Goal: Contribute content

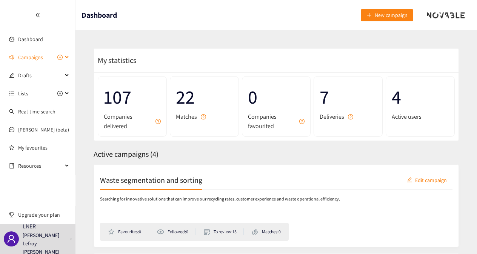
click at [65, 58] on div "Campaigns" at bounding box center [37, 57] width 75 height 15
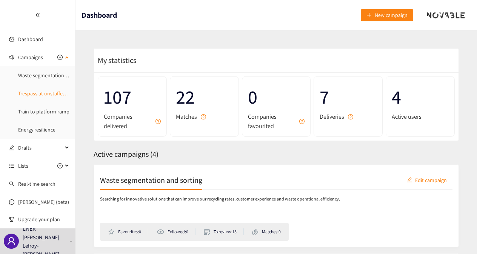
click at [55, 94] on link "Trespass at unstaffed stations" at bounding box center [51, 93] width 67 height 7
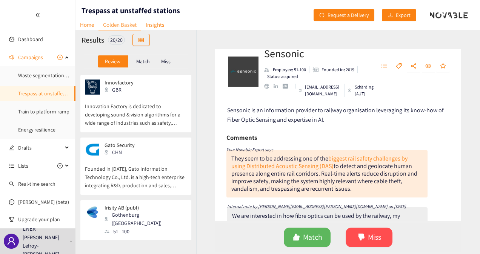
scroll to position [95, 0]
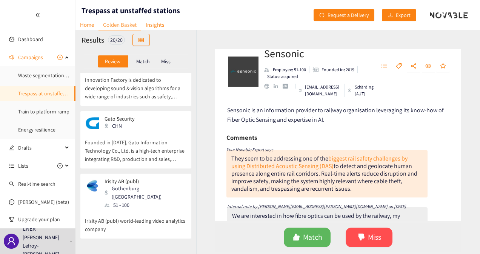
click at [150, 134] on p "Founded in [DATE], Gato Information Technology Co., Ltd. is a high-tech enterpr…" at bounding box center [136, 147] width 102 height 32
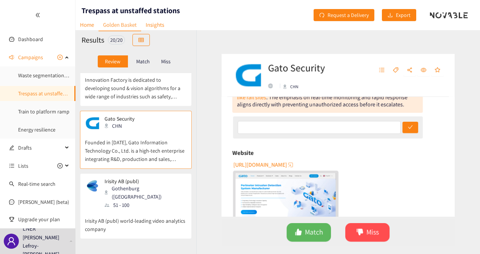
scroll to position [100, 0]
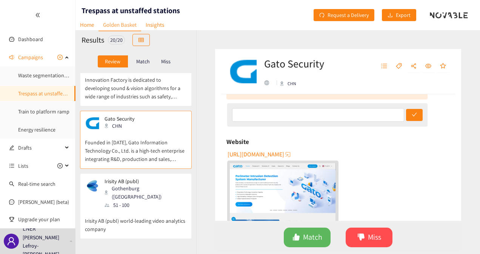
click at [284, 158] on span "[URL][DOMAIN_NAME]" at bounding box center [256, 154] width 57 height 9
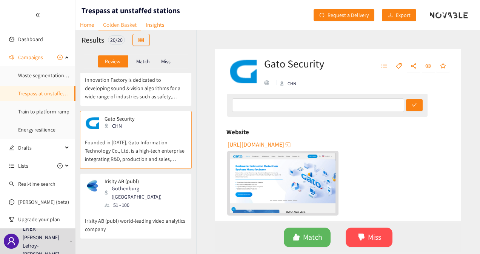
scroll to position [97, 0]
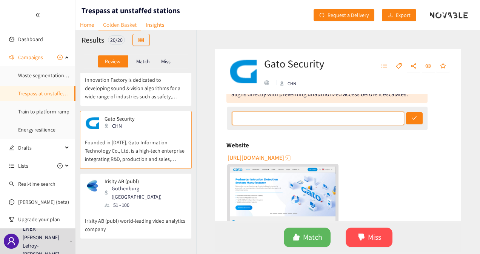
click at [269, 122] on input "text" at bounding box center [318, 119] width 172 height 14
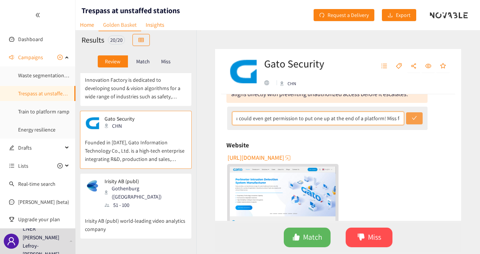
type input "Struggling with this one, more detection systems and an electric fence - can't …"
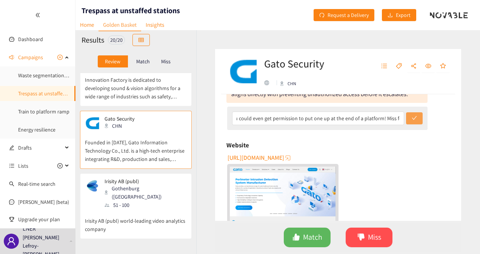
scroll to position [0, 0]
click at [415, 116] on button "submit" at bounding box center [414, 118] width 17 height 12
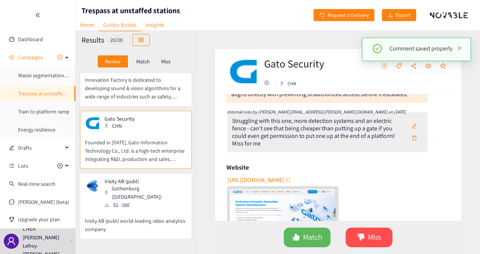
click at [158, 193] on div "Irisity AB (publ) [GEOGRAPHIC_DATA] ([GEOGRAPHIC_DATA]) 51 - 100" at bounding box center [136, 194] width 102 height 31
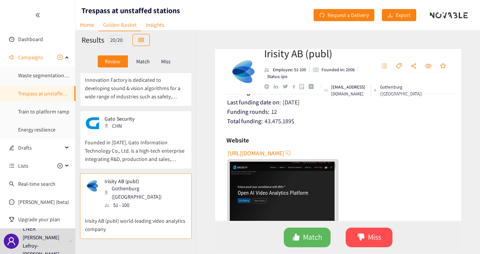
scroll to position [141, 0]
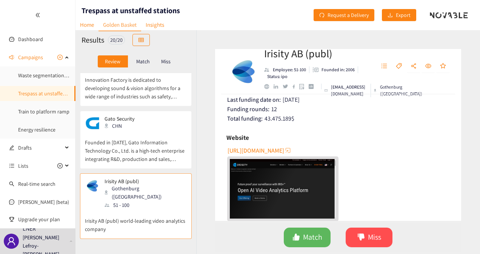
click at [271, 149] on span "[URL][DOMAIN_NAME]" at bounding box center [256, 150] width 57 height 9
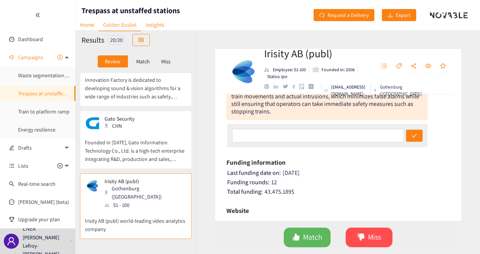
scroll to position [36, 0]
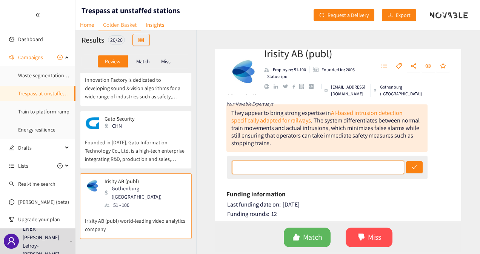
click at [276, 167] on input "text" at bounding box center [318, 168] width 172 height 14
type input "T"
type input "This is a detection system so doesn't address the core of the challenge"
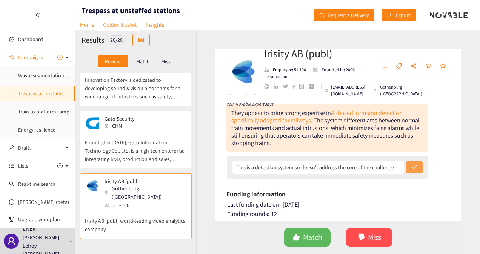
click at [415, 166] on button "submit" at bounding box center [414, 168] width 17 height 12
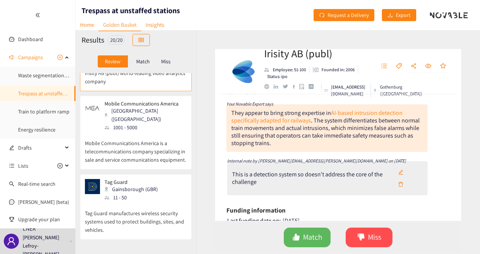
scroll to position [245, 0]
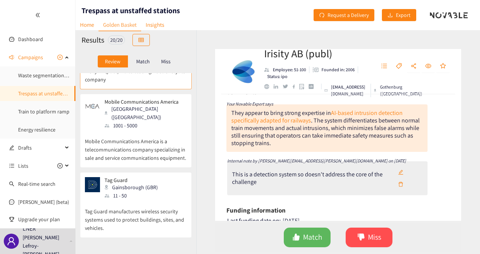
click at [171, 130] on p "Mobile Communications America is a telecommunications company specializing in s…" at bounding box center [136, 146] width 102 height 32
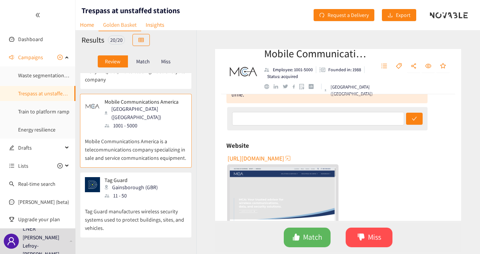
scroll to position [100, 0]
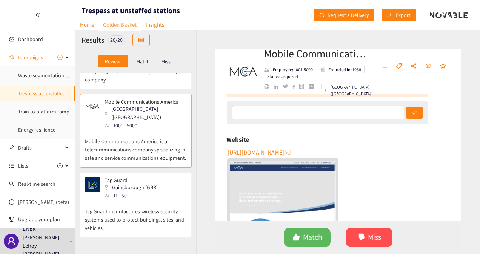
click at [264, 155] on span "[URL][DOMAIN_NAME]" at bounding box center [256, 152] width 57 height 9
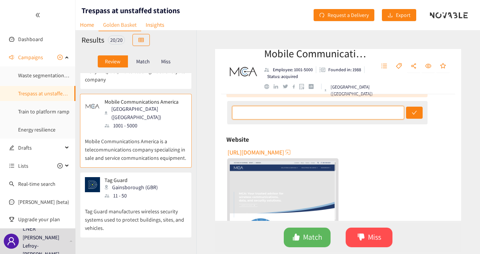
click at [259, 114] on input "text" at bounding box center [318, 113] width 172 height 14
